Goal: Task Accomplishment & Management: Manage account settings

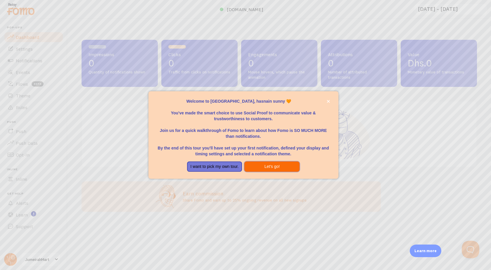
click at [269, 167] on button "Let's go!" at bounding box center [271, 166] width 55 height 11
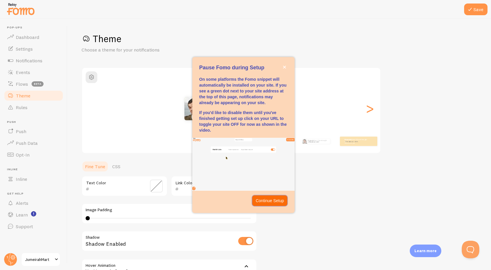
click at [271, 201] on p "Continue Setup" at bounding box center [270, 201] width 28 height 6
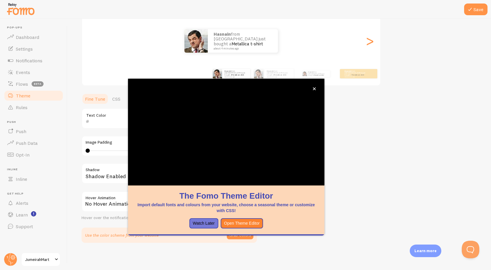
scroll to position [68, 0]
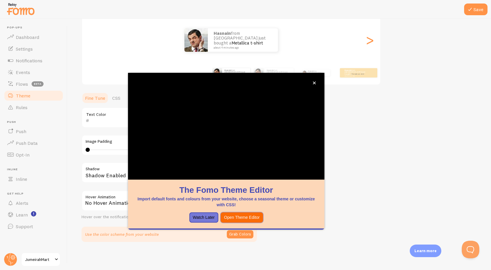
click at [253, 219] on button "Open Theme Editor" at bounding box center [242, 217] width 43 height 11
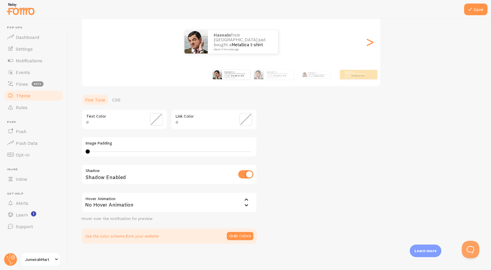
scroll to position [68, 0]
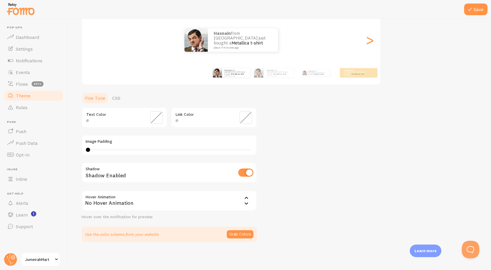
type input "0"
drag, startPoint x: 88, startPoint y: 151, endPoint x: 77, endPoint y: 147, distance: 11.0
click at [77, 147] on div "Save Theme Choose a theme for your notifications Classic hasnain from Pakistan …" at bounding box center [280, 144] width 424 height 251
click at [477, 8] on button "Save" at bounding box center [475, 10] width 23 height 12
click at [237, 233] on button "Grab Colors" at bounding box center [240, 234] width 27 height 8
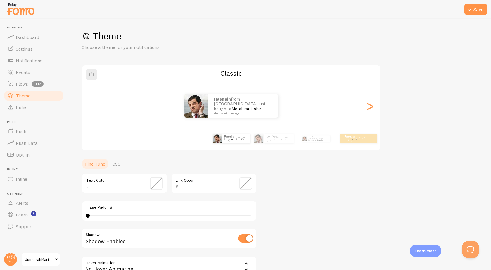
scroll to position [0, 0]
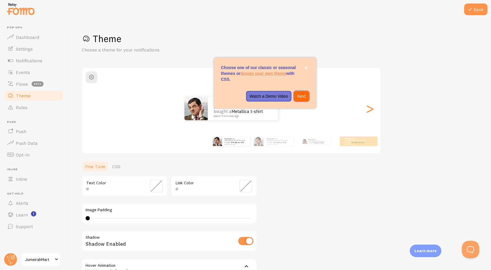
click at [302, 97] on p "Next" at bounding box center [301, 96] width 8 height 6
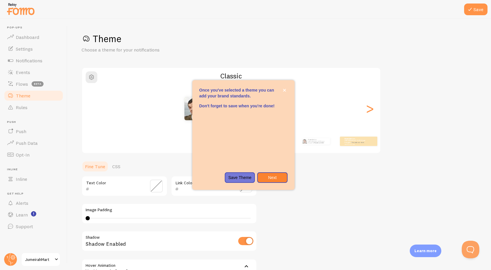
click at [271, 171] on div "Once you&#x27;ve selected a theme you can add your brand standards.Don&#x27;t f…" at bounding box center [243, 170] width 102 height 5
drag, startPoint x: 275, startPoint y: 176, endPoint x: 241, endPoint y: 173, distance: 33.8
click at [241, 173] on div "Save Theme Next" at bounding box center [251, 177] width 71 height 11
click at [241, 173] on button "Save Theme" at bounding box center [240, 177] width 30 height 11
click at [242, 176] on p "Save Theme" at bounding box center [239, 178] width 23 height 6
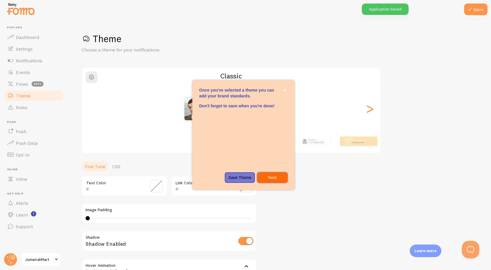
click at [276, 177] on p "Next" at bounding box center [272, 178] width 23 height 6
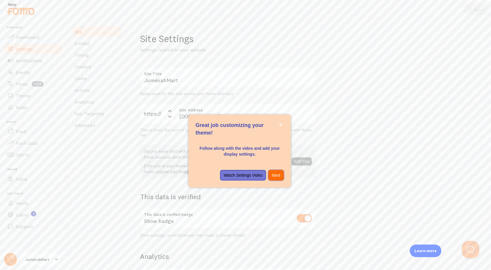
click at [276, 176] on p "Next" at bounding box center [276, 175] width 8 height 6
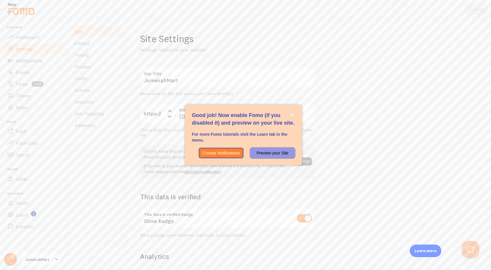
click at [273, 155] on p "Preview your Site" at bounding box center [272, 153] width 37 height 6
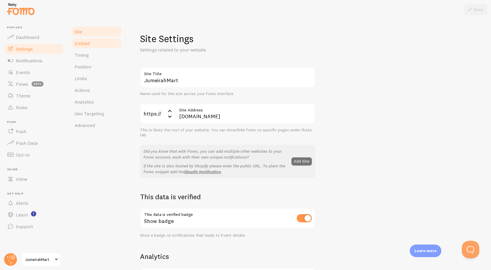
click at [93, 42] on link "Embed" at bounding box center [96, 43] width 51 height 12
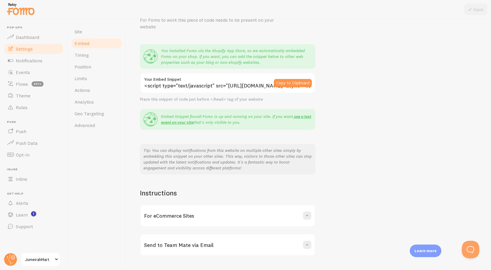
scroll to position [44, 0]
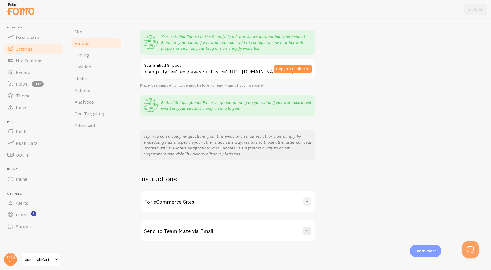
click at [309, 206] on button at bounding box center [307, 201] width 8 height 8
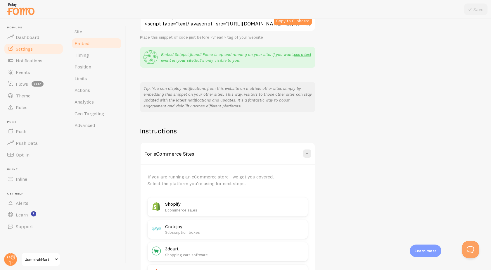
scroll to position [132, 0]
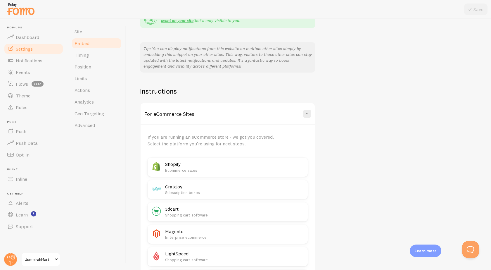
click at [280, 167] on p "Ecommerce sales" at bounding box center [234, 170] width 139 height 6
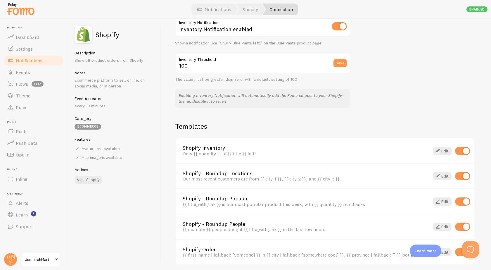
scroll to position [345, 0]
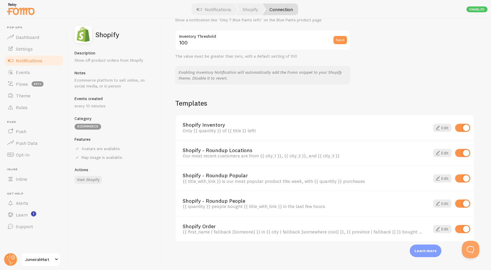
click at [466, 132] on input "checkbox" at bounding box center [462, 128] width 15 height 8
checkbox input "false"
click at [443, 229] on link "Edit" at bounding box center [442, 229] width 18 height 8
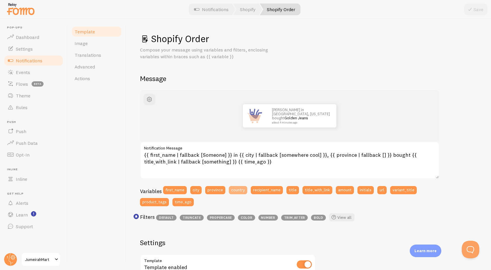
click at [239, 192] on button "country" at bounding box center [238, 190] width 18 height 8
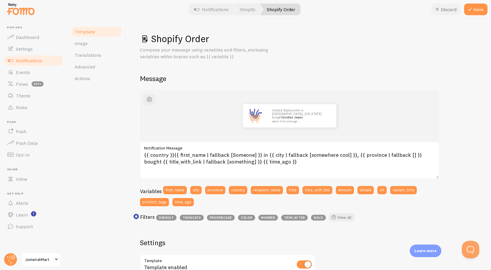
click at [450, 6] on button "Discard" at bounding box center [446, 10] width 29 height 12
type textarea "{{ first_name | fallback [Someone] }} in {{ city | fallback [somewhere cool] }}…"
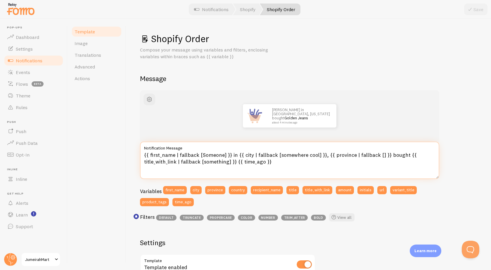
click at [163, 156] on textarea "{{ first_name | fallback [Someone] }} in {{ city | fallback [somewhere cool] }}…" at bounding box center [289, 160] width 299 height 37
click at [188, 154] on textarea "{{ first_name | fallback [Someone] }} in {{ city | fallback [somewhere cool] }}…" at bounding box center [289, 160] width 299 height 37
click at [215, 156] on textarea "{{ first_name | fallback [Someone] }} in {{ city | fallback [somewhere cool] }}…" at bounding box center [289, 160] width 299 height 37
